Goal: Check status: Check status

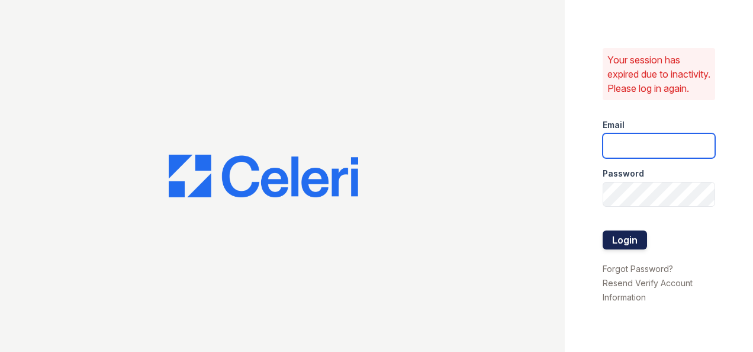
type input "ryenh@livebe.com"
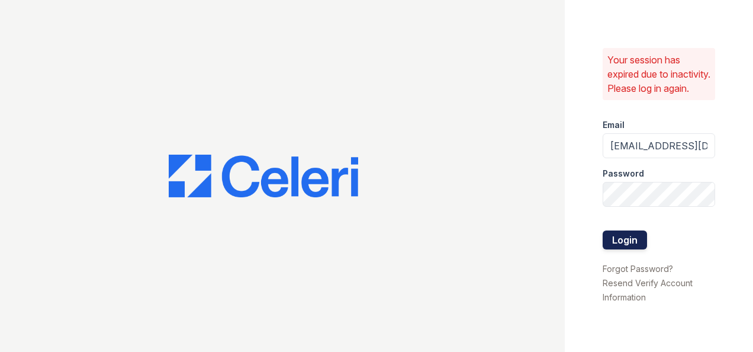
click at [633, 240] on button "Login" at bounding box center [625, 239] width 44 height 19
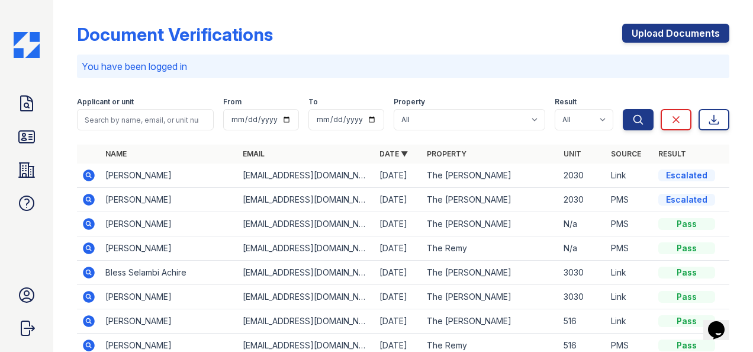
click at [84, 175] on icon at bounding box center [89, 175] width 12 height 12
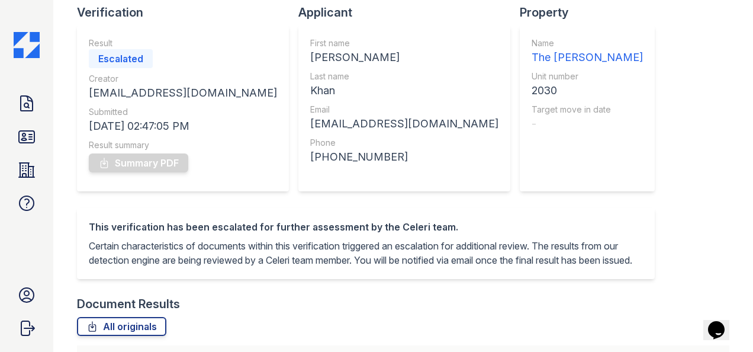
scroll to position [26, 0]
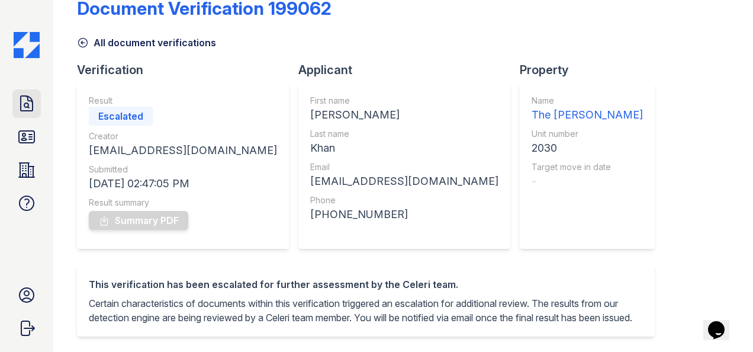
click at [18, 107] on icon at bounding box center [26, 103] width 19 height 19
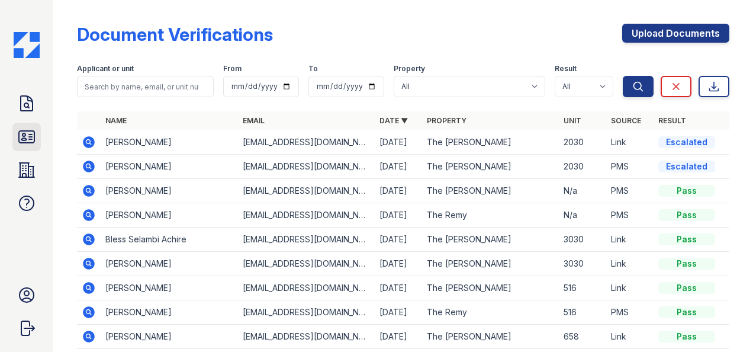
click at [19, 131] on icon at bounding box center [26, 137] width 15 height 12
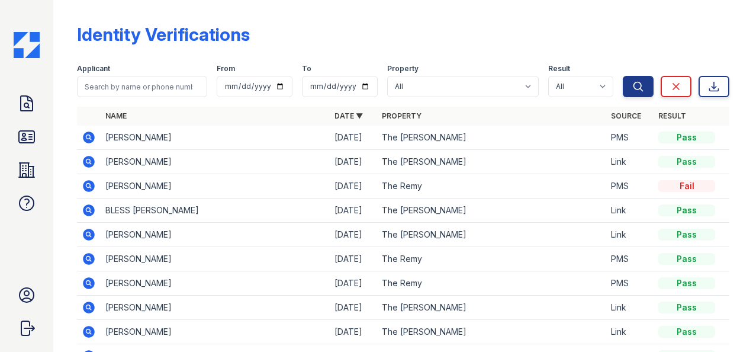
click at [19, 86] on div "Doc Verifications ID Verifications Properties FAQ Ryen Hicks LiveBe Communities…" at bounding box center [26, 176] width 53 height 352
click at [28, 103] on icon at bounding box center [27, 103] width 12 height 15
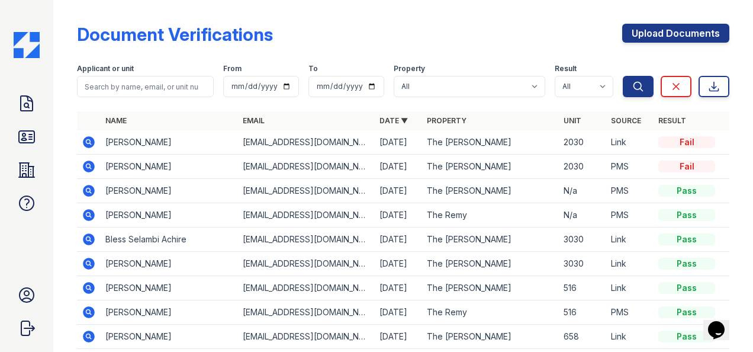
click at [85, 143] on icon at bounding box center [89, 142] width 12 height 12
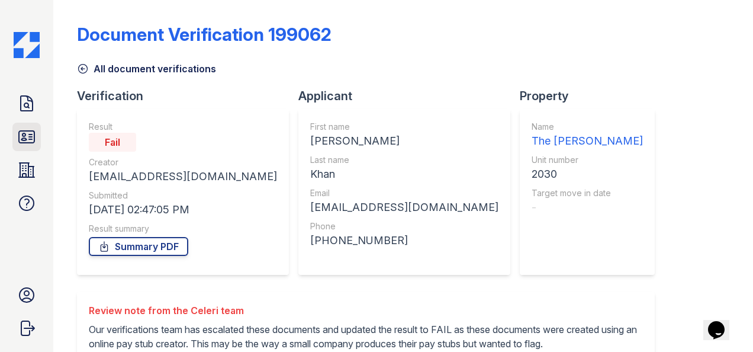
click at [21, 137] on icon at bounding box center [26, 136] width 19 height 19
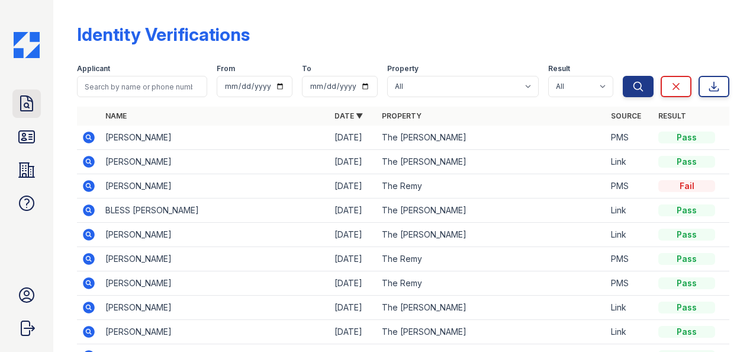
click at [21, 107] on icon at bounding box center [27, 103] width 12 height 15
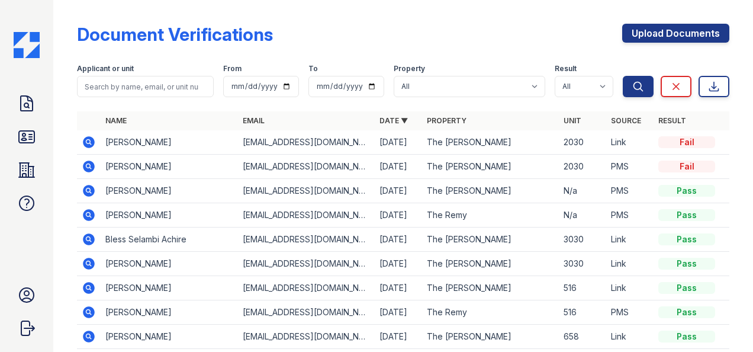
click at [86, 171] on icon at bounding box center [89, 167] width 12 height 12
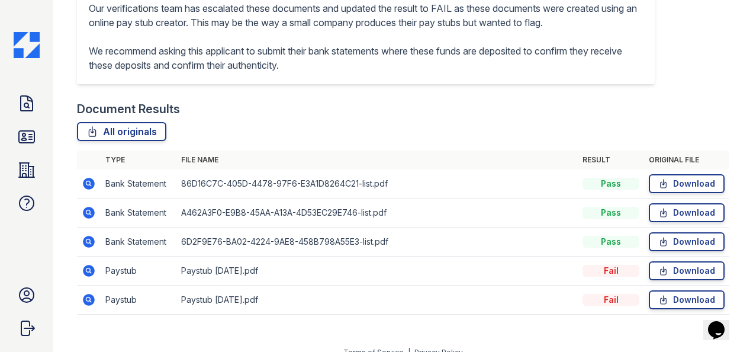
scroll to position [322, 0]
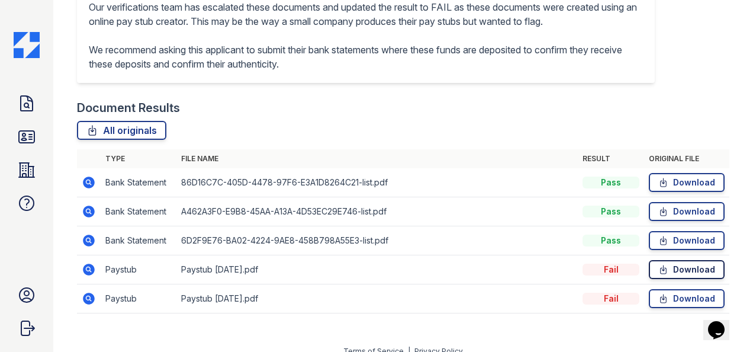
click at [659, 275] on icon at bounding box center [664, 270] width 10 height 12
